Goal: Communication & Community: Answer question/provide support

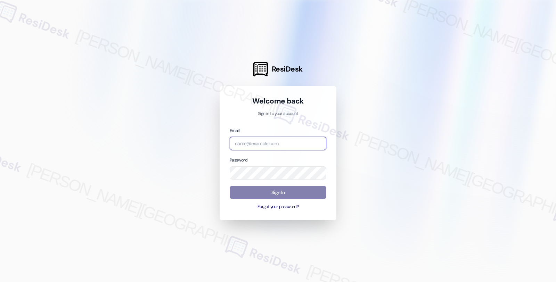
click at [270, 145] on input "email" at bounding box center [278, 144] width 97 height 14
type input "[EMAIL_ADDRESS][PERSON_NAME][DOMAIN_NAME]"
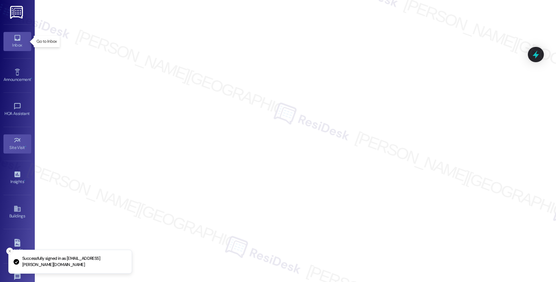
click at [8, 40] on link "Inbox" at bounding box center [17, 41] width 28 height 19
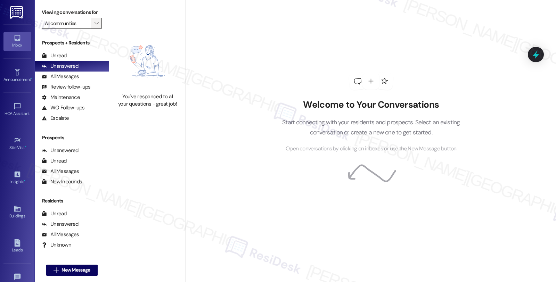
click at [95, 26] on icon "" at bounding box center [97, 24] width 4 height 6
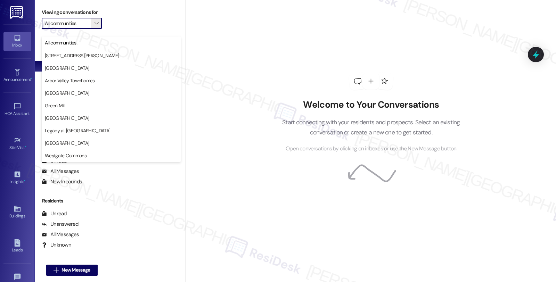
click at [328, 141] on div "Welcome to Your Conversations Start connecting with your residents and prospect…" at bounding box center [371, 126] width 199 height 54
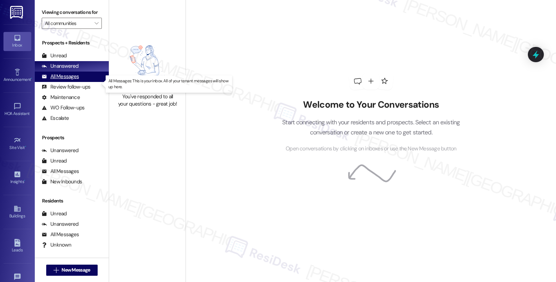
click at [65, 80] on div "All Messages" at bounding box center [60, 76] width 37 height 7
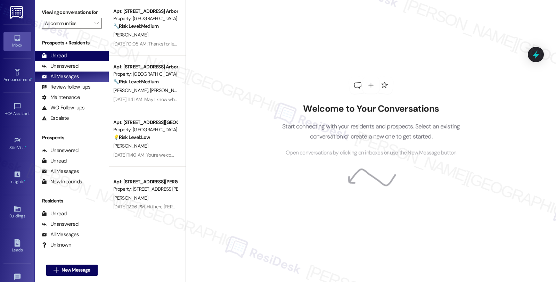
click at [62, 59] on div "Unread" at bounding box center [54, 55] width 25 height 7
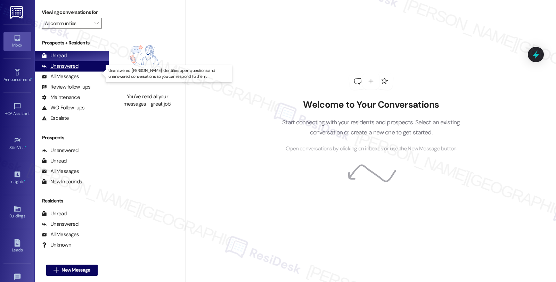
click at [72, 70] on div "Unanswered" at bounding box center [60, 66] width 37 height 7
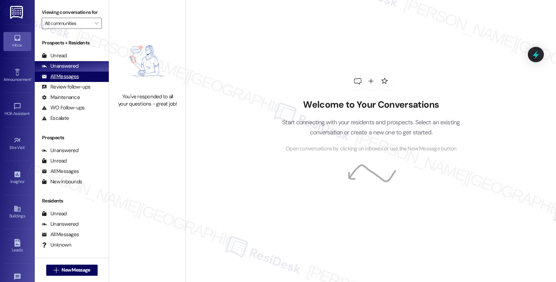
click at [67, 80] on div "All Messages" at bounding box center [60, 76] width 37 height 7
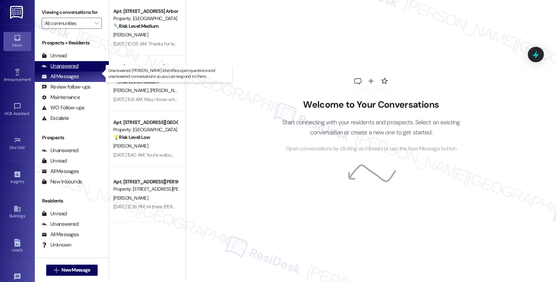
click at [65, 70] on div "Unanswered" at bounding box center [60, 66] width 37 height 7
